Goal: Task Accomplishment & Management: Complete application form

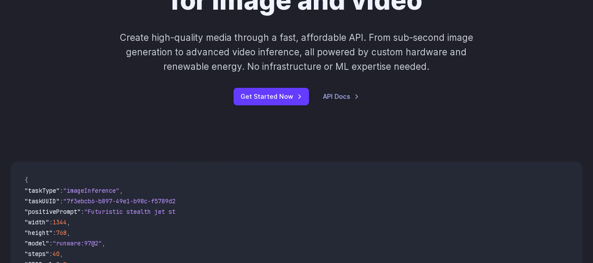
scroll to position [176, 0]
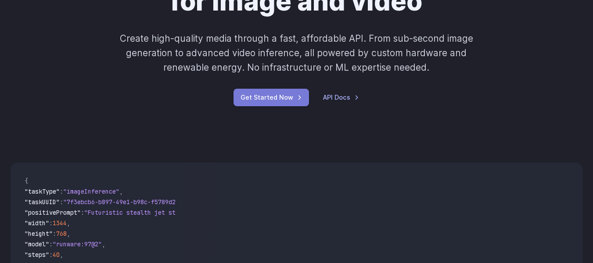
click at [294, 101] on link "Get Started Now" at bounding box center [272, 97] width 76 height 17
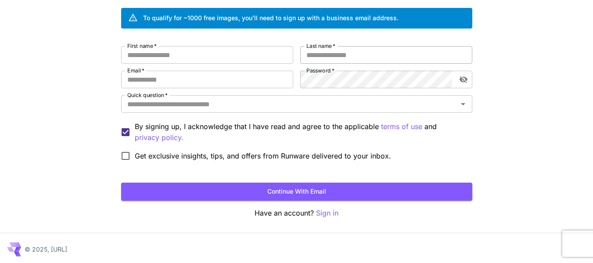
scroll to position [66, 0]
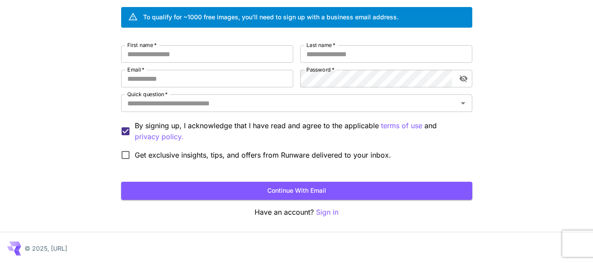
click at [370, 164] on form "First name   * First name   * Last name   * Last name   * Email   * Email   * P…" at bounding box center [296, 122] width 351 height 155
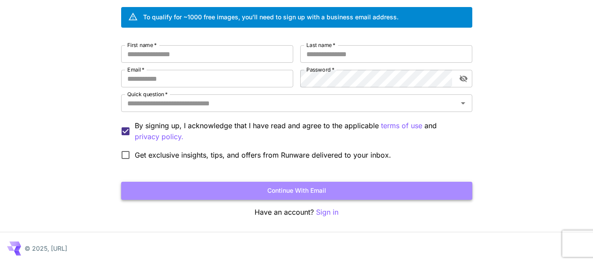
click at [354, 190] on button "Continue with email" at bounding box center [296, 191] width 351 height 18
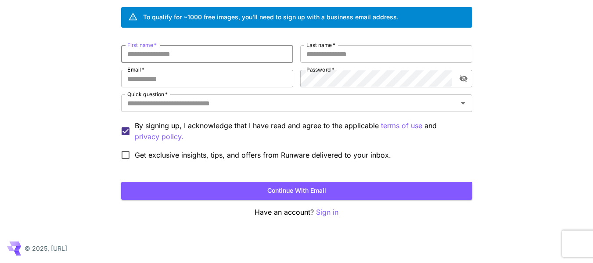
click at [241, 53] on input "First name   *" at bounding box center [207, 54] width 172 height 18
type input "*****"
click at [340, 61] on input "Last name   *" at bounding box center [386, 54] width 172 height 18
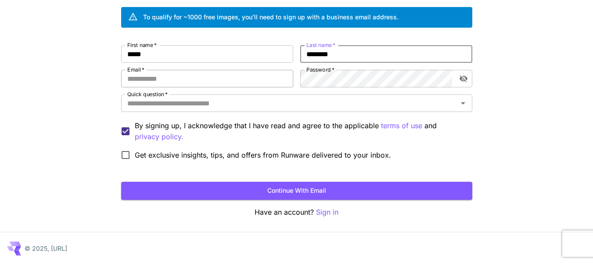
type input "********"
click at [275, 73] on input "Email   *" at bounding box center [207, 79] width 172 height 18
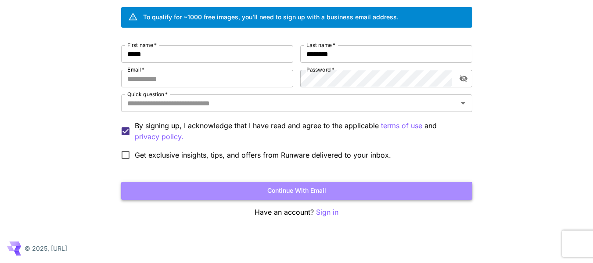
click at [308, 187] on button "Continue with email" at bounding box center [296, 191] width 351 height 18
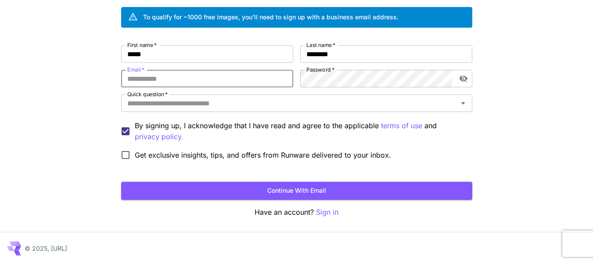
click at [237, 81] on input "Email   *" at bounding box center [207, 79] width 172 height 18
type input "*******"
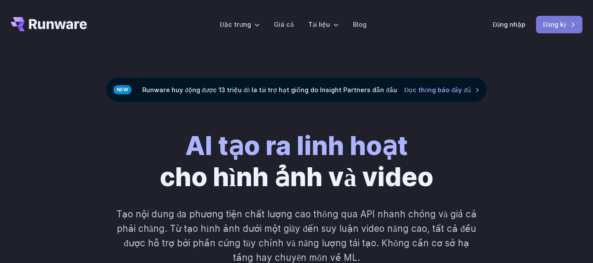
click at [557, 25] on font "Đăng ký" at bounding box center [555, 24] width 24 height 7
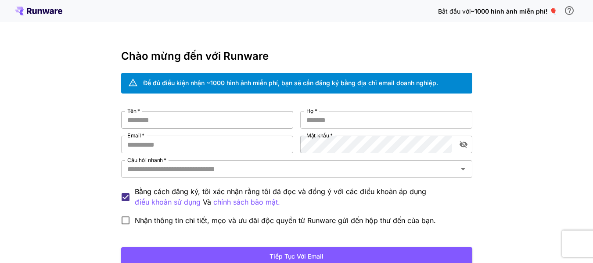
click at [218, 112] on input "Tên   *" at bounding box center [207, 120] width 172 height 18
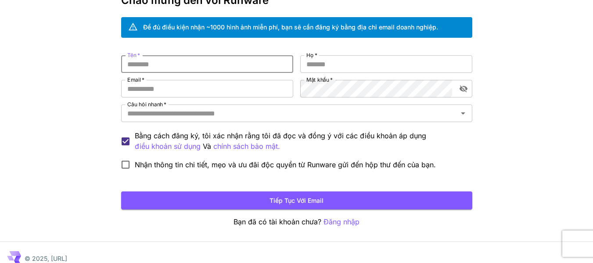
scroll to position [67, 0]
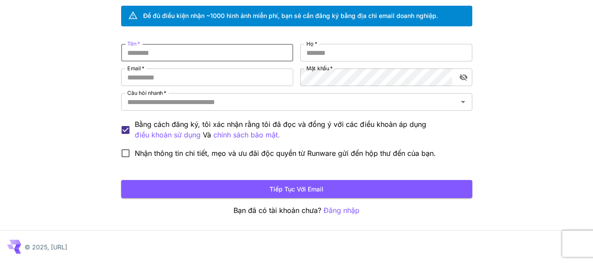
click at [221, 51] on input "Tên   *" at bounding box center [207, 53] width 172 height 18
type input "**********"
click at [359, 56] on input "Họ   *" at bounding box center [386, 53] width 172 height 18
type input "******"
click at [258, 75] on input "Email   *" at bounding box center [207, 77] width 172 height 18
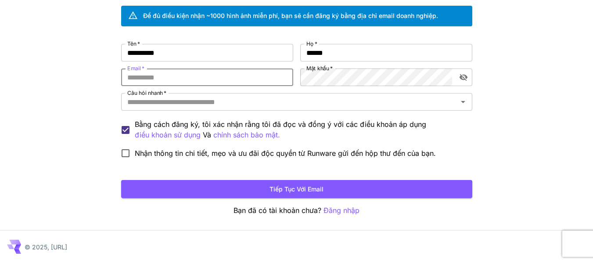
type input "**********"
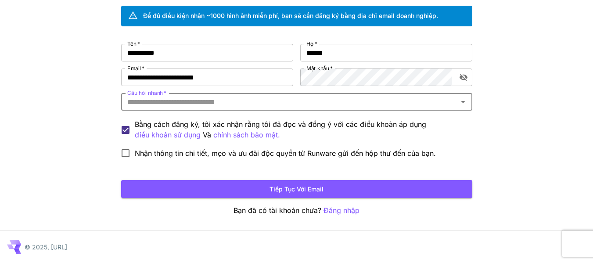
click at [285, 108] on div "Câu hỏi nhanh   *" at bounding box center [296, 102] width 351 height 18
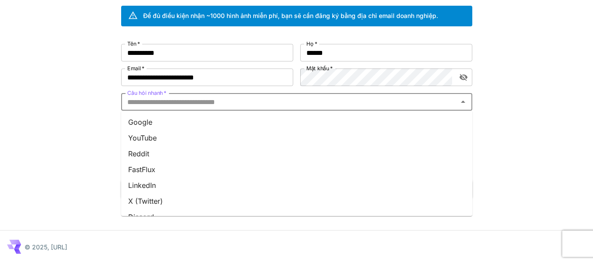
click at [299, 191] on li "LinkedIn" at bounding box center [296, 185] width 351 height 16
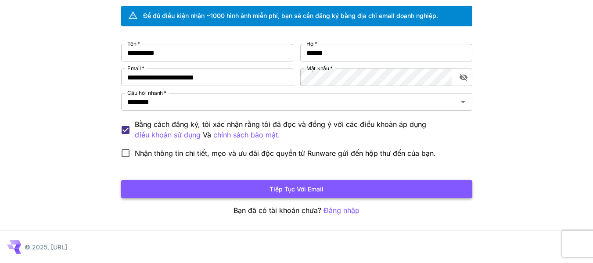
click at [309, 194] on font "Tiếp tục với email" at bounding box center [297, 188] width 54 height 11
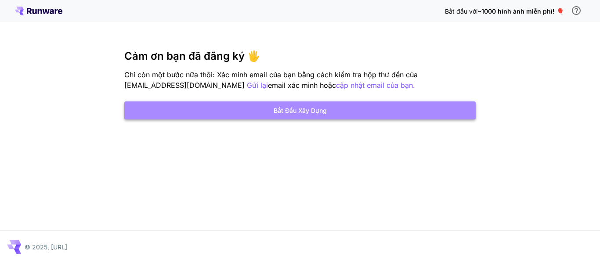
click at [296, 115] on font "Bắt đầu xây dựng" at bounding box center [299, 110] width 53 height 11
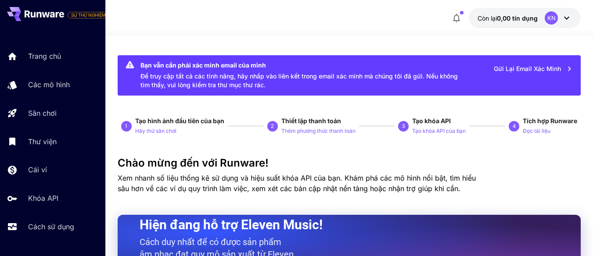
drag, startPoint x: 351, startPoint y: 41, endPoint x: 255, endPoint y: 50, distance: 96.6
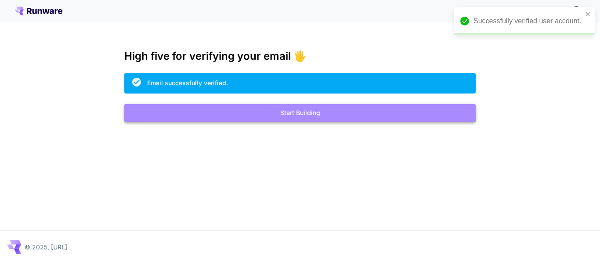
click at [316, 109] on button "Start Building" at bounding box center [299, 113] width 351 height 18
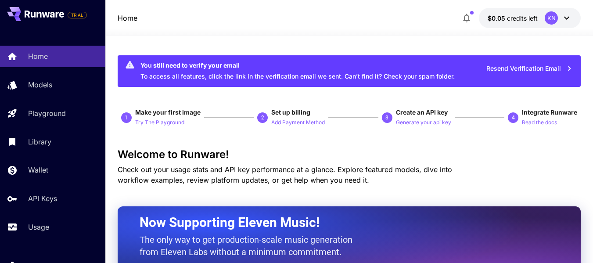
click at [48, 15] on icon at bounding box center [46, 14] width 8 height 5
click at [559, 17] on div "KN" at bounding box center [558, 17] width 27 height 13
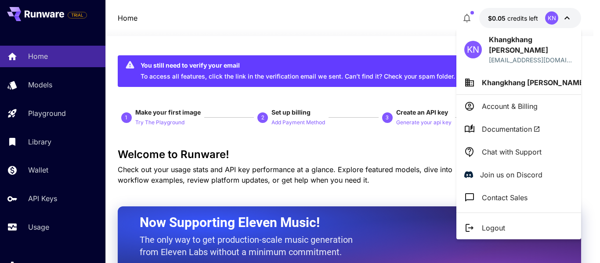
click at [571, 18] on div at bounding box center [300, 131] width 600 height 263
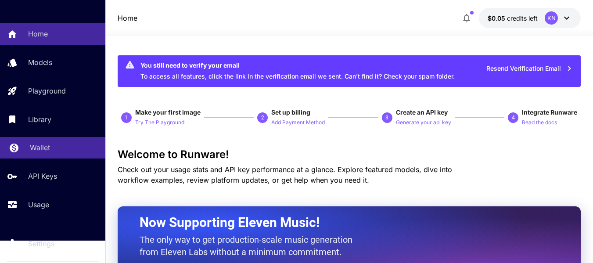
scroll to position [44, 0]
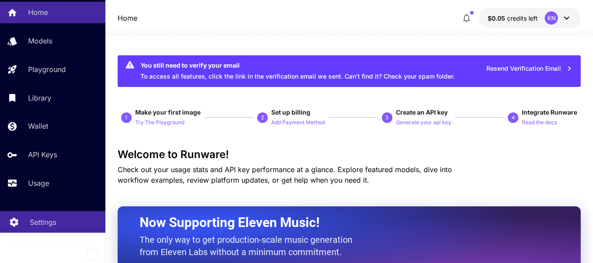
click at [65, 223] on div "Settings" at bounding box center [64, 222] width 68 height 11
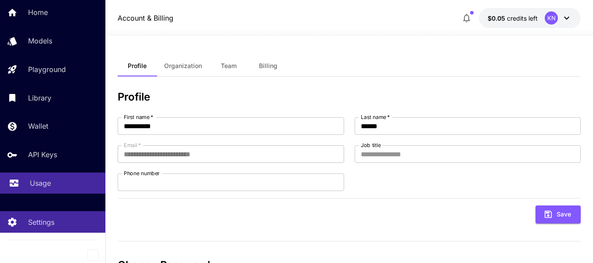
click at [51, 185] on div "Usage" at bounding box center [64, 183] width 68 height 11
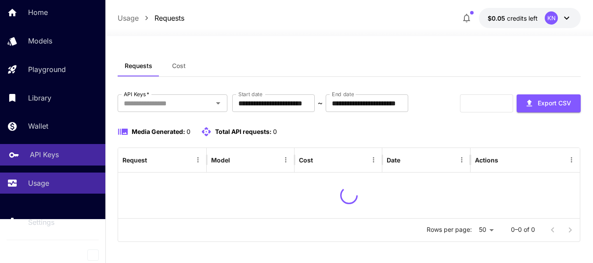
click at [62, 154] on div "API Keys" at bounding box center [64, 154] width 68 height 11
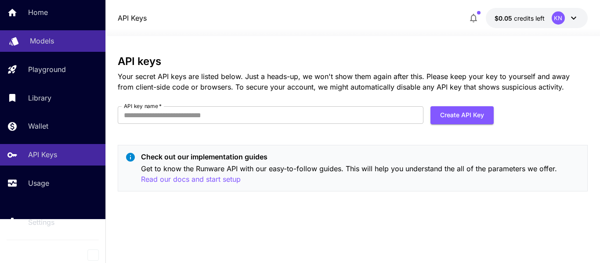
click at [58, 34] on link "Models" at bounding box center [52, 41] width 105 height 22
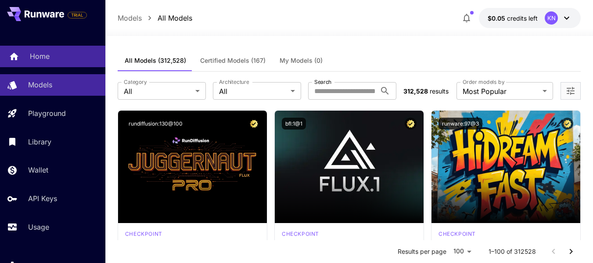
click at [52, 55] on div "Home" at bounding box center [64, 56] width 68 height 11
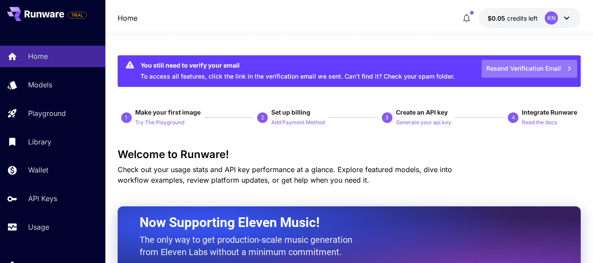
click at [543, 68] on button "Resend Verification Email" at bounding box center [530, 69] width 96 height 18
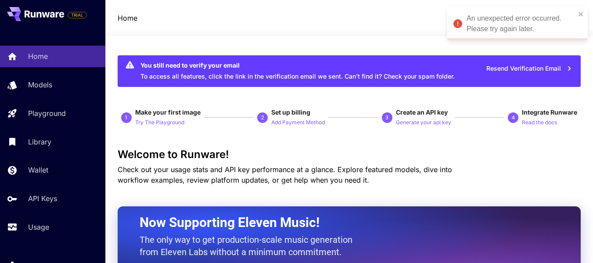
click at [46, 20] on button at bounding box center [35, 14] width 57 height 14
click at [46, 19] on button at bounding box center [35, 14] width 57 height 14
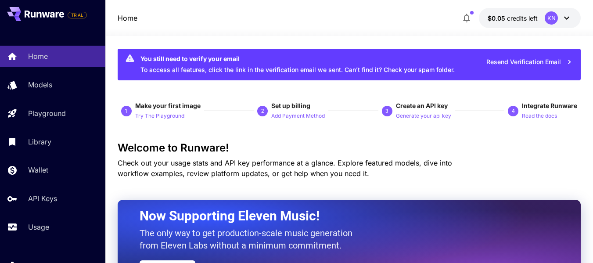
scroll to position [132, 0]
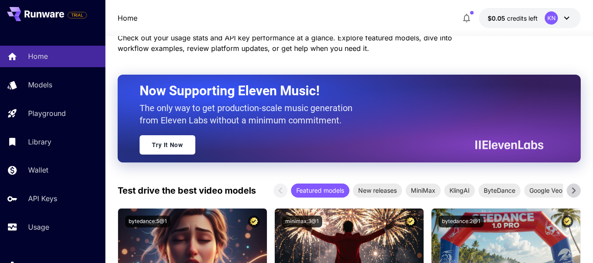
click at [42, 12] on icon at bounding box center [46, 14] width 8 height 5
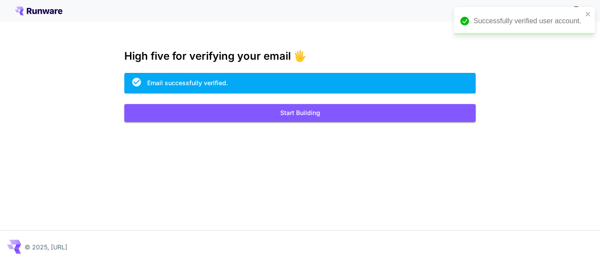
click at [42, 7] on icon at bounding box center [38, 11] width 47 height 9
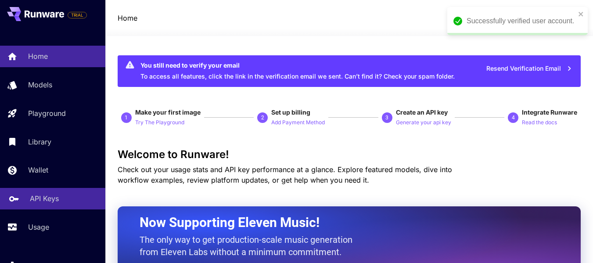
click at [30, 200] on p "API Keys" at bounding box center [44, 198] width 29 height 11
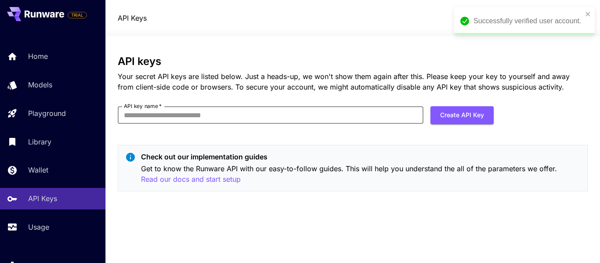
click at [217, 113] on input "API key name   *" at bounding box center [271, 115] width 306 height 18
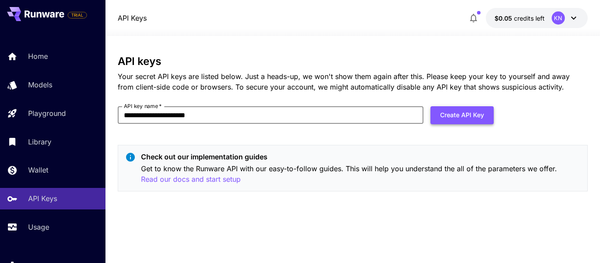
type input "**********"
click at [461, 117] on button "Create API Key" at bounding box center [461, 115] width 63 height 18
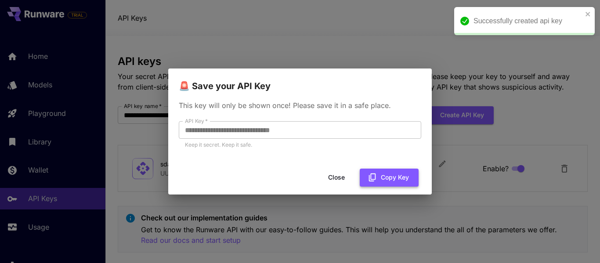
click at [388, 176] on button "Copy Key" at bounding box center [389, 178] width 59 height 18
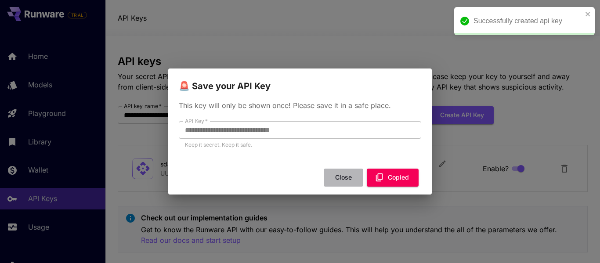
click at [348, 184] on button "Close" at bounding box center [344, 178] width 40 height 18
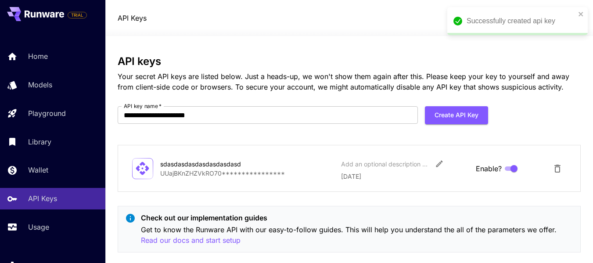
scroll to position [16, 0]
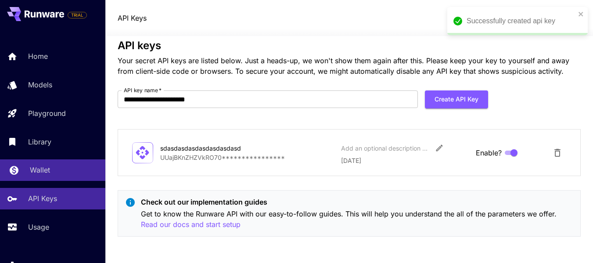
click at [60, 170] on div "Wallet" at bounding box center [64, 170] width 68 height 11
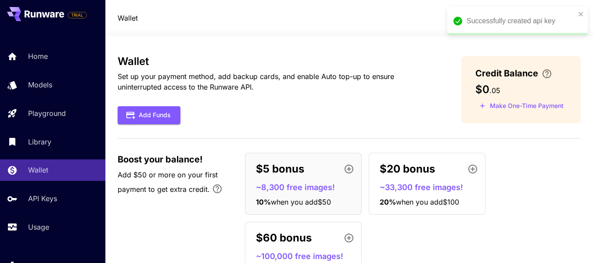
click at [62, 98] on div "Home Models Playground Library Wallet API Keys Usage" at bounding box center [52, 142] width 105 height 192
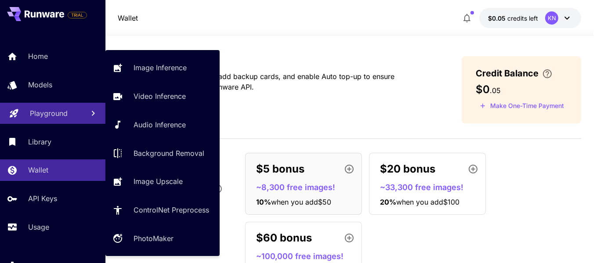
click at [57, 122] on link "Playground" at bounding box center [52, 114] width 105 height 22
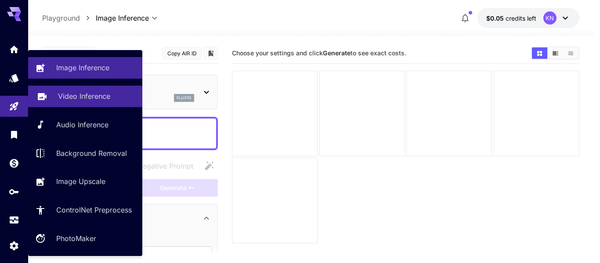
type input "**********"
click at [87, 96] on p "Video Inference" at bounding box center [84, 96] width 52 height 11
type input "**********"
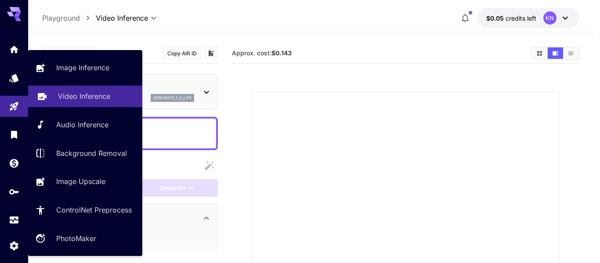
click at [75, 96] on p "Video Inference" at bounding box center [84, 96] width 52 height 11
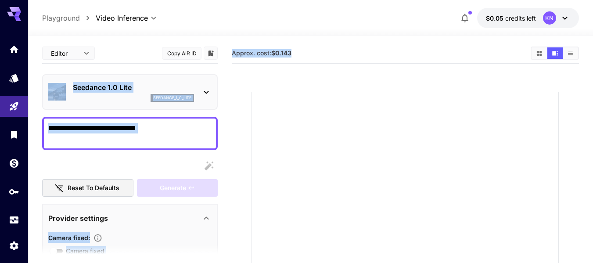
drag, startPoint x: 302, startPoint y: 50, endPoint x: 201, endPoint y: 54, distance: 100.2
click at [201, 54] on main "**********" at bounding box center [310, 224] width 537 height 363
